Goal: Task Accomplishment & Management: Manage account settings

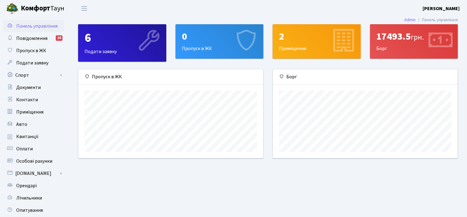
scroll to position [88, 185]
click at [429, 5] on b "[PERSON_NAME] І." at bounding box center [441, 8] width 37 height 7
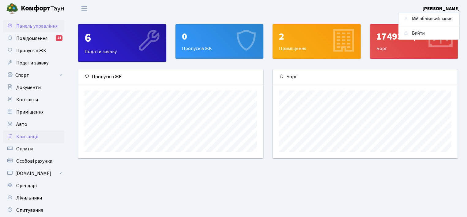
click at [37, 135] on link "Квитанції" at bounding box center [33, 136] width 61 height 12
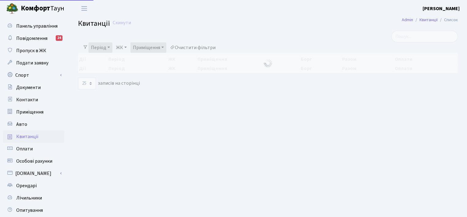
select select "25"
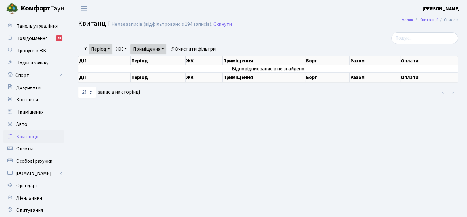
click at [105, 50] on link "Період" at bounding box center [101, 49] width 24 height 10
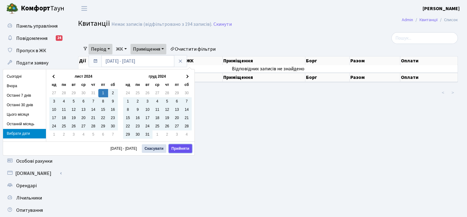
click at [177, 146] on button "Прийняти" at bounding box center [180, 148] width 23 height 9
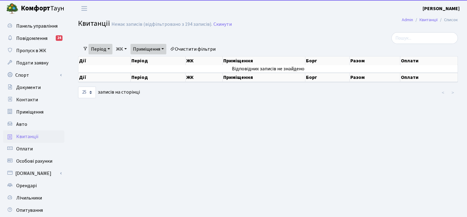
click at [161, 49] on link "Приміщення" at bounding box center [149, 49] width 36 height 10
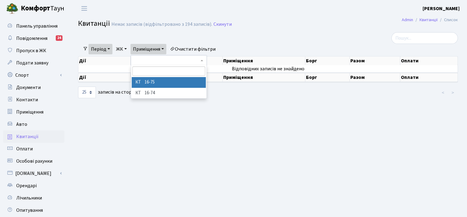
click at [159, 84] on li "КТ 16-75" at bounding box center [169, 82] width 74 height 11
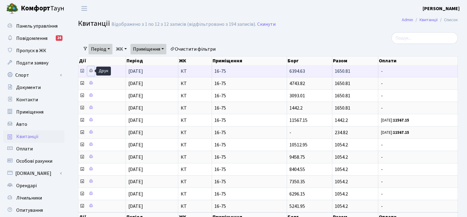
click at [91, 70] on icon at bounding box center [91, 70] width 4 height 4
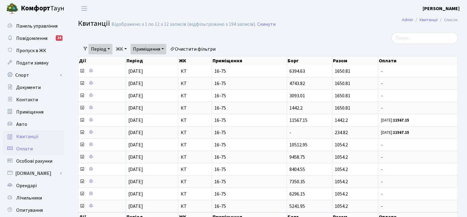
click at [26, 147] on span "Оплати" at bounding box center [24, 148] width 17 height 7
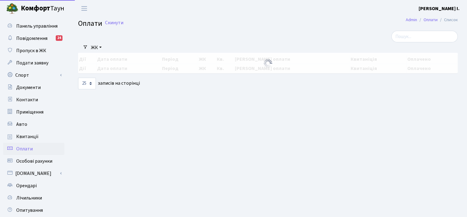
select select "25"
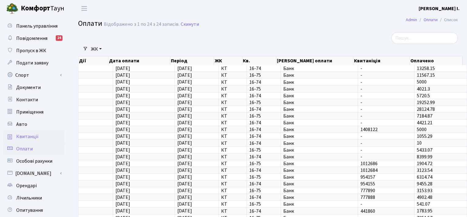
click at [29, 135] on span "Квитанції" at bounding box center [27, 136] width 22 height 7
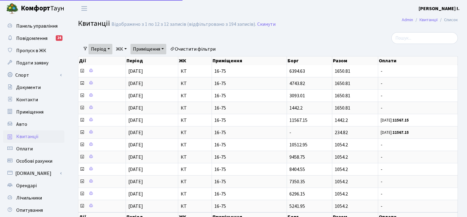
select select "25"
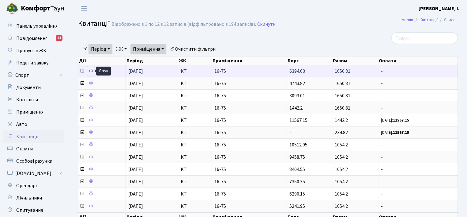
click at [91, 70] on icon at bounding box center [91, 70] width 4 height 4
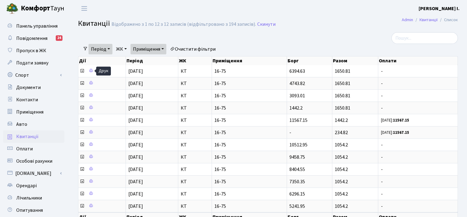
click at [152, 48] on link "Приміщення" at bounding box center [149, 49] width 36 height 10
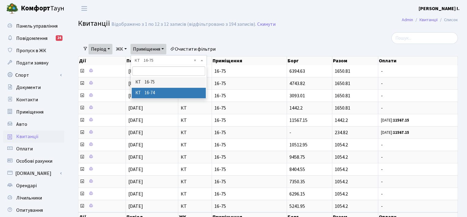
click at [157, 90] on li "КТ 16-74" at bounding box center [169, 93] width 74 height 11
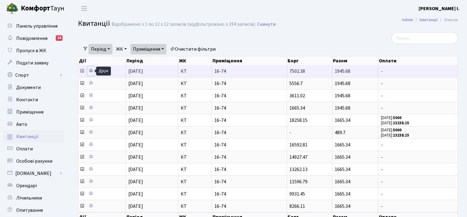
click at [91, 68] on icon at bounding box center [91, 70] width 4 height 4
click at [91, 69] on icon at bounding box center [91, 70] width 4 height 4
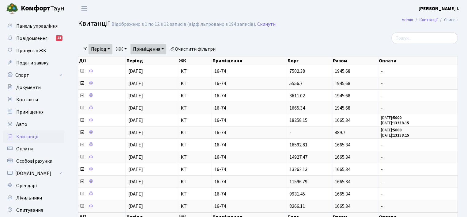
click at [432, 6] on b "[PERSON_NAME] І." at bounding box center [439, 8] width 41 height 7
click at [424, 31] on link "Вийти" at bounding box center [429, 33] width 61 height 9
